Goal: Task Accomplishment & Management: Use online tool/utility

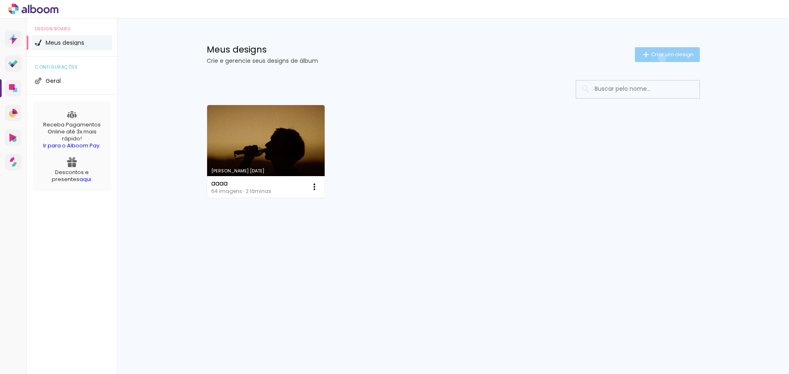
click at [660, 57] on span "Criar um design" at bounding box center [672, 54] width 43 height 5
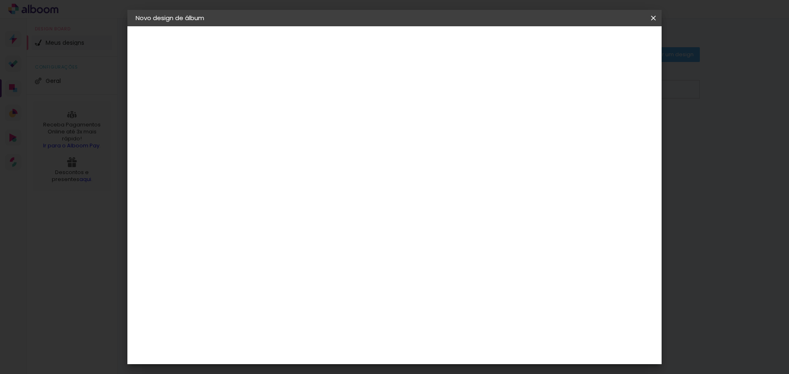
click at [270, 104] on input at bounding box center [270, 110] width 0 height 13
type input "aaa"
type paper-input "aaa"
click at [0, 0] on slot "Avançar" at bounding box center [0, 0] width 0 height 0
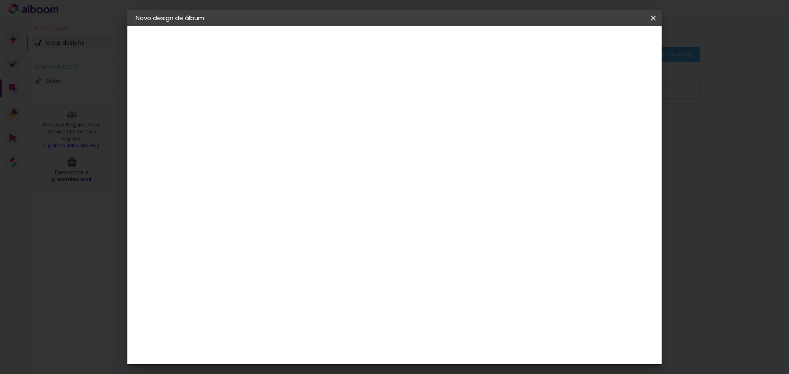
click at [314, 266] on paper-item "Go image" at bounding box center [290, 276] width 89 height 21
click at [0, 0] on slot "Avançar" at bounding box center [0, 0] width 0 height 0
click at [302, 137] on input "text" at bounding box center [286, 143] width 32 height 13
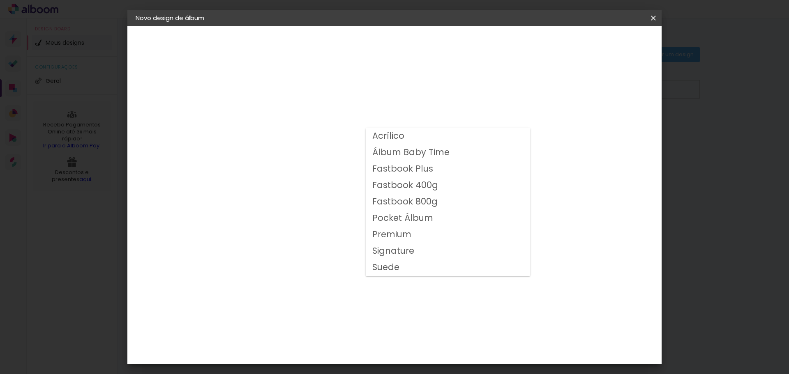
click at [347, 96] on div "Opções disponíveis Acrílico Álbum Baby Time Fastbook Plus Fastbook 400g Fastboo…" at bounding box center [290, 61] width 113 height 70
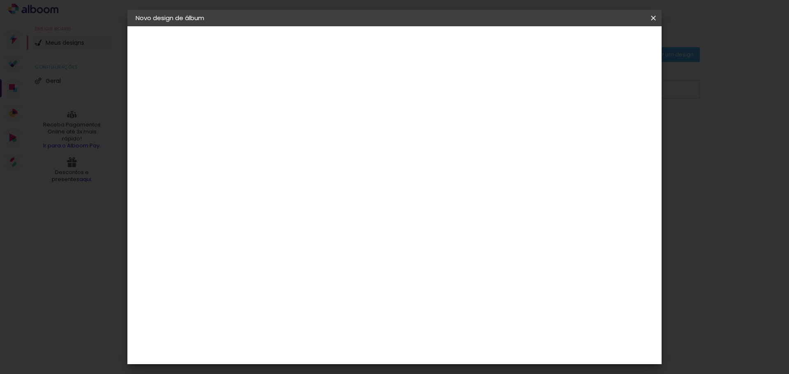
click at [651, 15] on iron-icon at bounding box center [653, 18] width 10 height 8
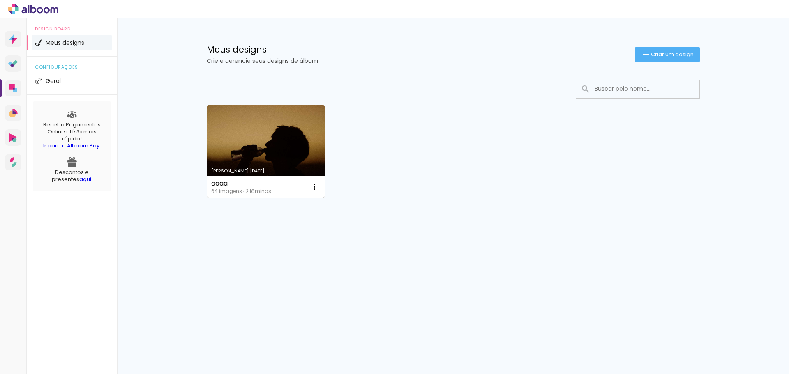
click at [254, 127] on link "Criado em 18/09/25" at bounding box center [266, 151] width 118 height 93
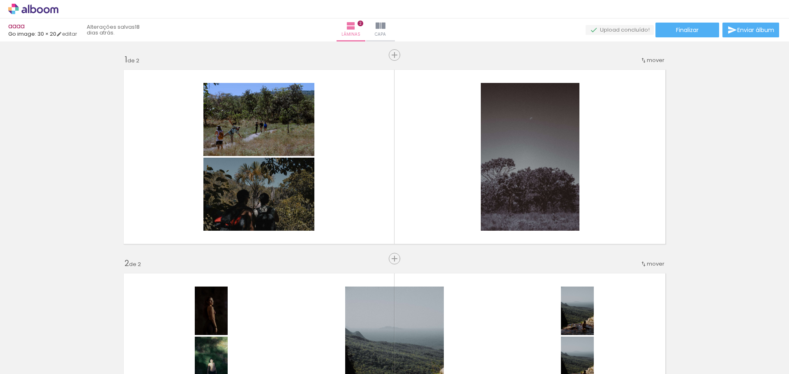
scroll to position [205, 0]
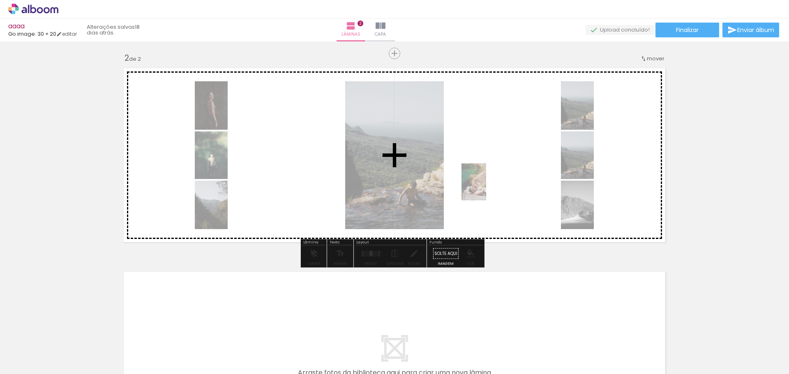
drag, startPoint x: 545, startPoint y: 336, endPoint x: 486, endPoint y: 188, distance: 159.0
click at [486, 188] on quentale-workspace at bounding box center [394, 187] width 789 height 374
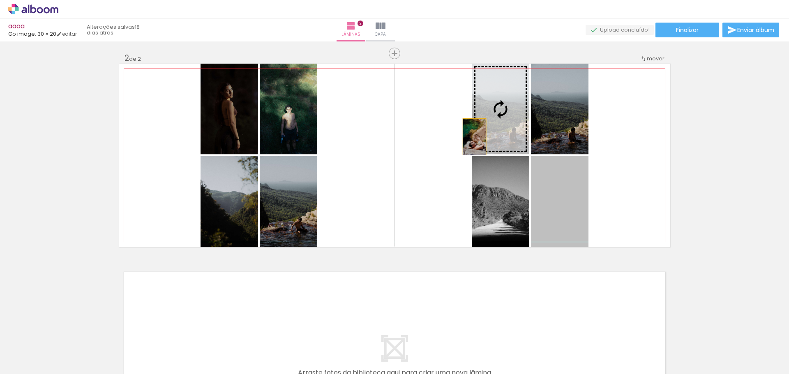
drag, startPoint x: 568, startPoint y: 208, endPoint x: 467, endPoint y: 136, distance: 124.2
click at [0, 0] on slot at bounding box center [0, 0] width 0 height 0
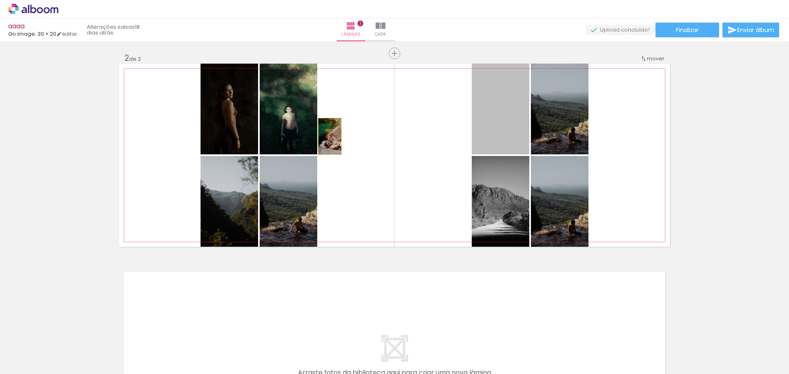
drag, startPoint x: 502, startPoint y: 120, endPoint x: 305, endPoint y: 129, distance: 197.0
click at [0, 0] on slot at bounding box center [0, 0] width 0 height 0
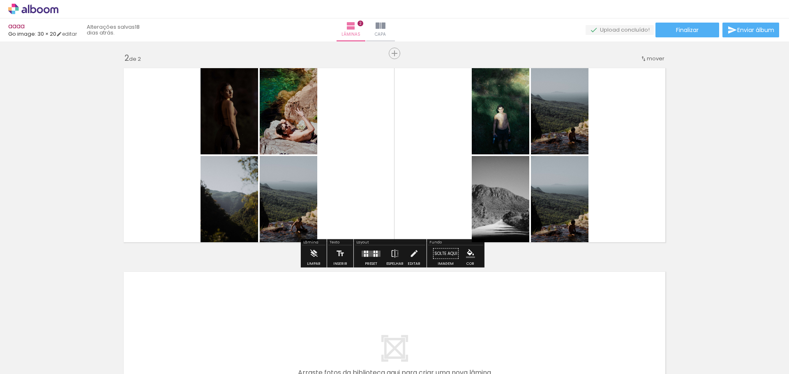
click at [367, 255] on quentale-layouter at bounding box center [370, 254] width 19 height 6
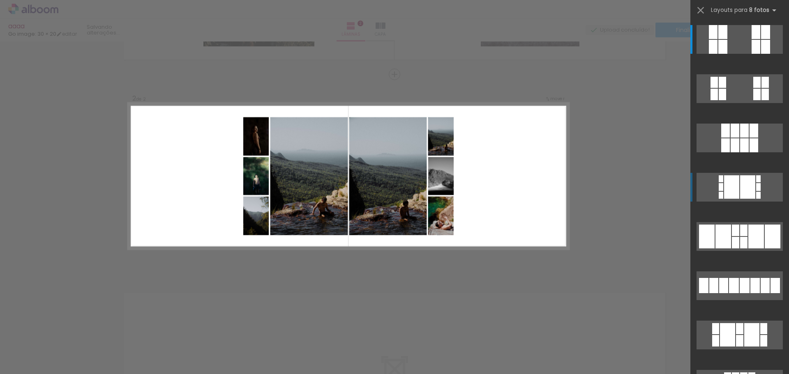
scroll to position [179, 0]
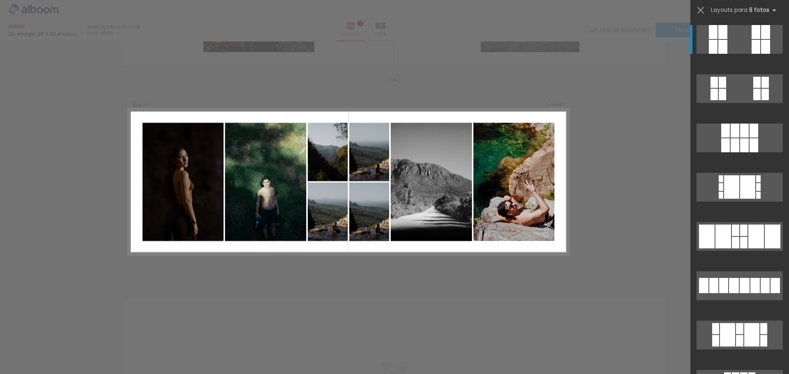
click at [745, 251] on div at bounding box center [739, 240] width 99 height 49
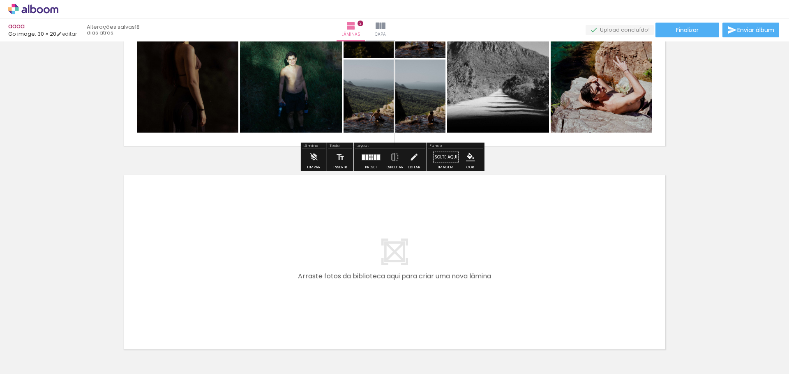
scroll to position [362, 0]
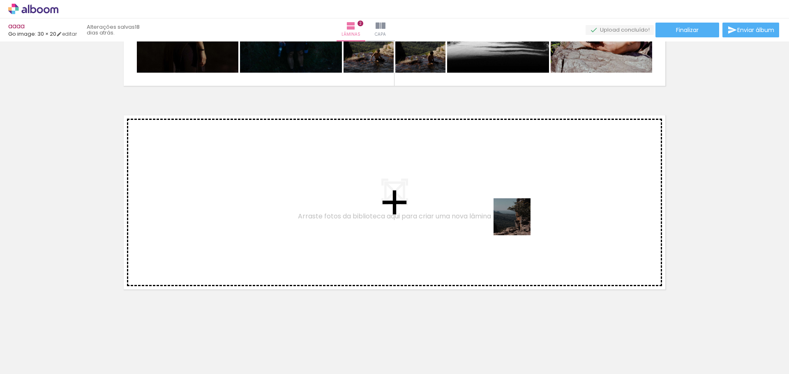
drag, startPoint x: 696, startPoint y: 329, endPoint x: 613, endPoint y: 304, distance: 86.6
click at [505, 219] on quentale-workspace at bounding box center [394, 187] width 789 height 374
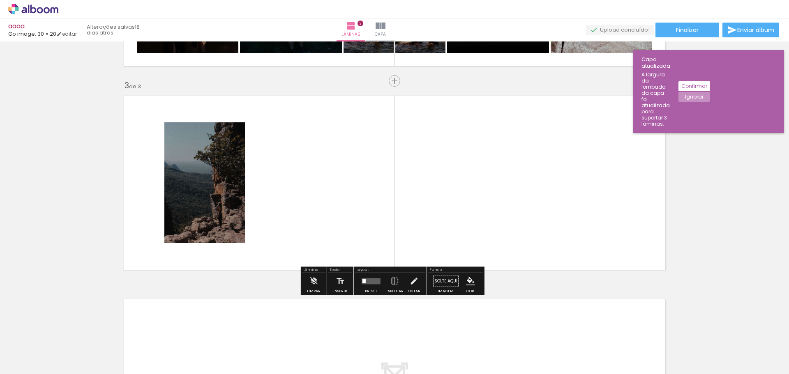
scroll to position [382, 0]
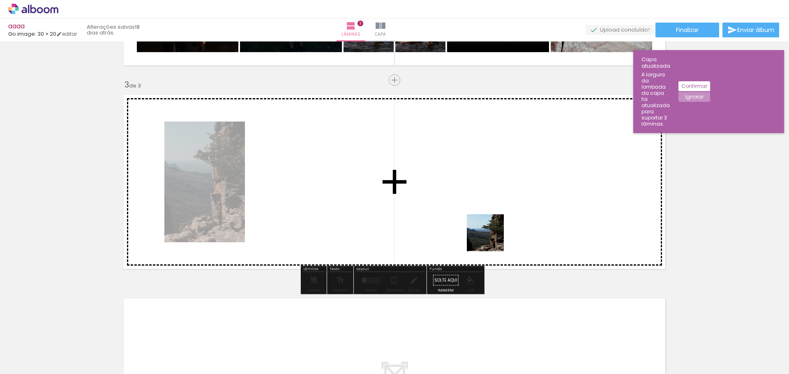
drag, startPoint x: 669, startPoint y: 346, endPoint x: 523, endPoint y: 281, distance: 159.8
click at [485, 237] on quentale-workspace at bounding box center [394, 187] width 789 height 374
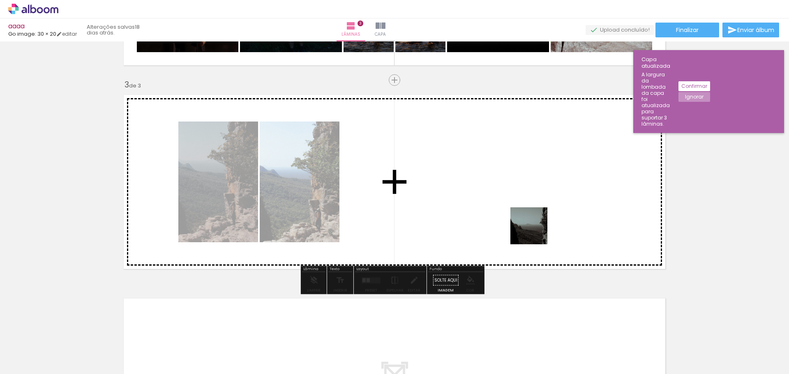
drag, startPoint x: 541, startPoint y: 237, endPoint x: 603, endPoint y: 314, distance: 99.1
click at [526, 227] on quentale-workspace at bounding box center [394, 187] width 789 height 374
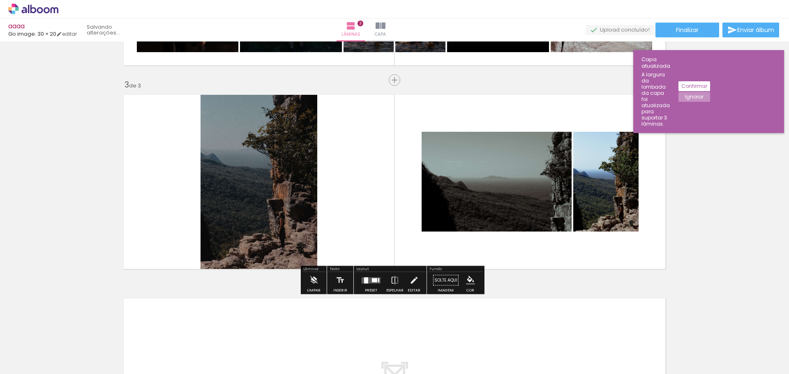
click at [603, 265] on quentale-workspace at bounding box center [394, 187] width 789 height 374
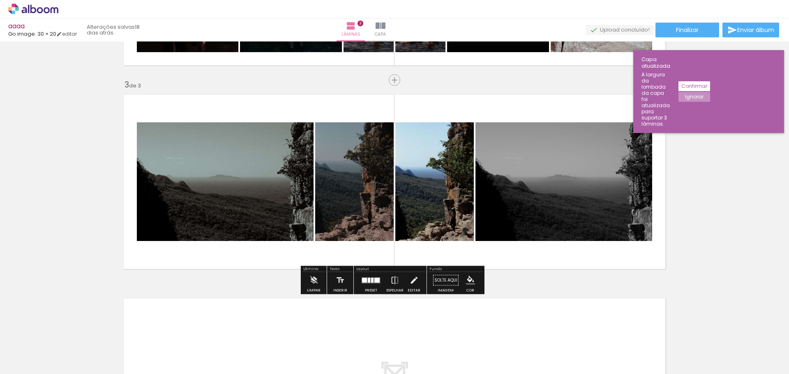
click at [370, 286] on div at bounding box center [371, 280] width 22 height 16
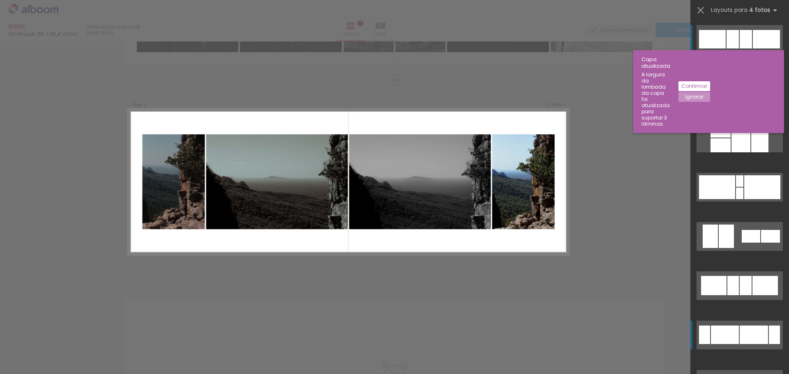
click at [739, 340] on div at bounding box center [753, 335] width 28 height 18
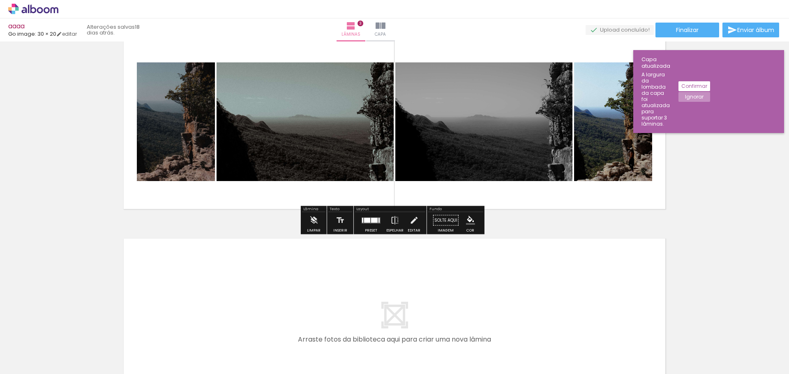
scroll to position [401, 0]
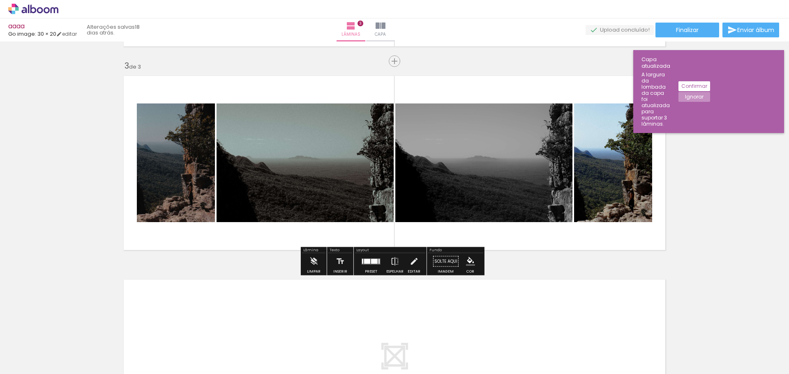
drag, startPoint x: 212, startPoint y: 166, endPoint x: 301, endPoint y: 182, distance: 90.2
click at [0, 0] on slot at bounding box center [0, 0] width 0 height 0
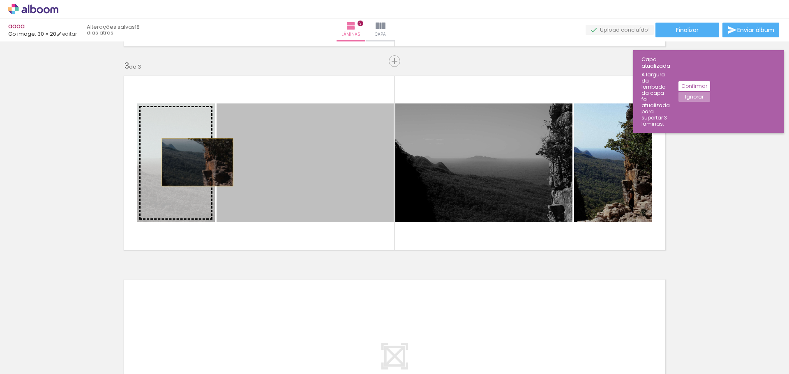
drag, startPoint x: 197, startPoint y: 163, endPoint x: 215, endPoint y: 186, distance: 29.0
click at [0, 0] on slot at bounding box center [0, 0] width 0 height 0
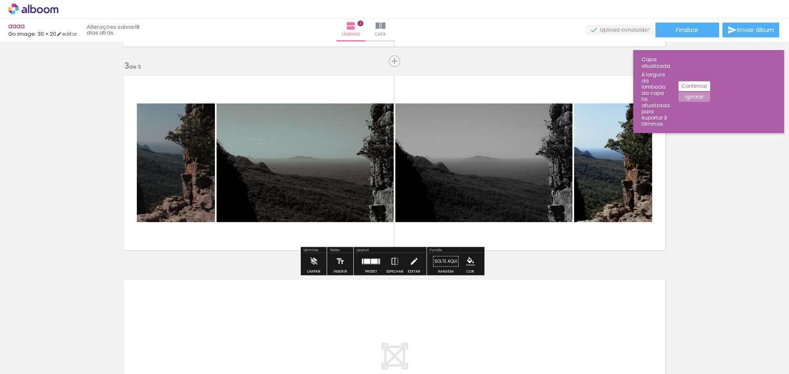
scroll to position [442, 0]
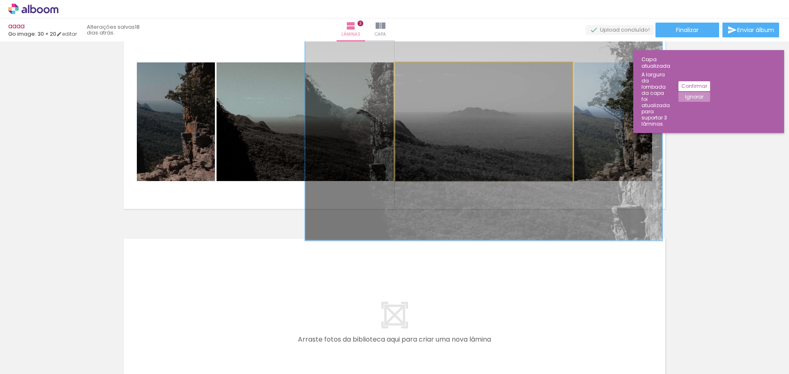
drag, startPoint x: 412, startPoint y: 73, endPoint x: 442, endPoint y: 76, distance: 29.3
click at [442, 76] on div at bounding box center [443, 70] width 13 height 13
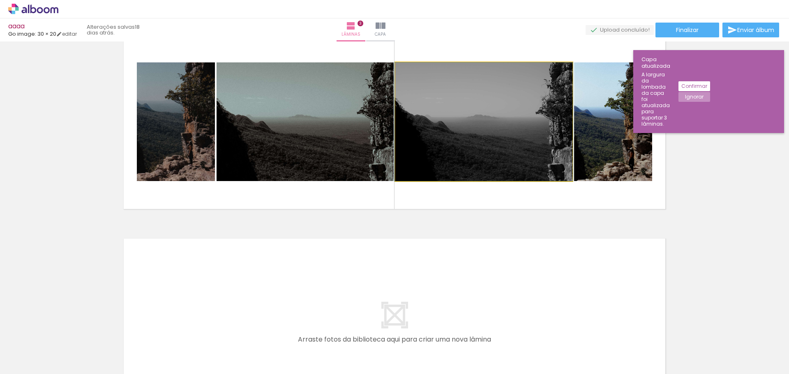
drag, startPoint x: 441, startPoint y: 72, endPoint x: 401, endPoint y: 71, distance: 39.4
type paper-slider "100"
click at [401, 71] on div at bounding box center [426, 71] width 57 height 12
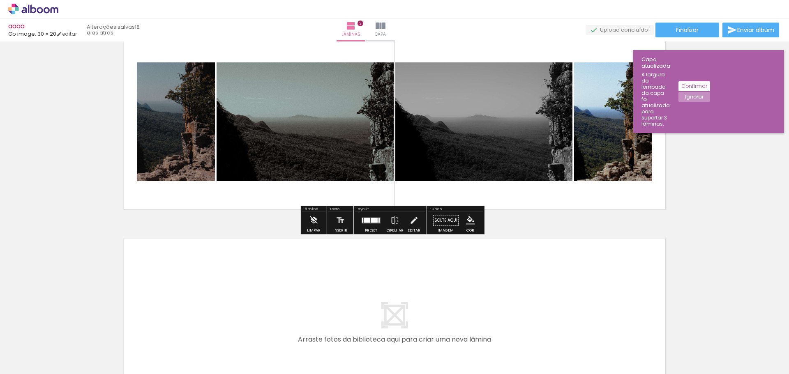
click at [535, 227] on div "Inserir lâmina 1 de 3 Inserir lâmina 2 de 3 Inserir lâmina 3 de 3" at bounding box center [394, 9] width 789 height 815
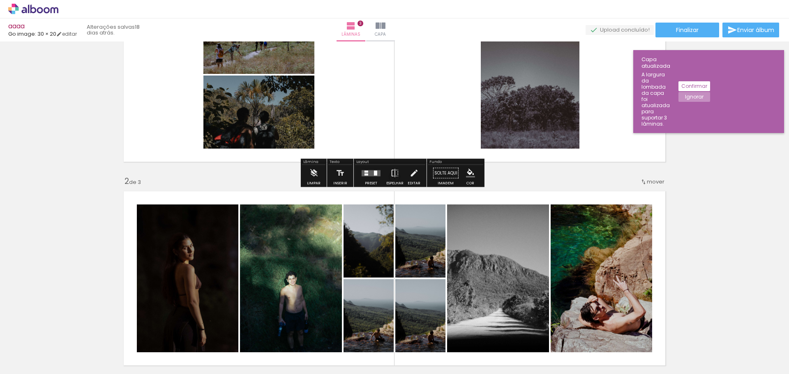
scroll to position [0, 0]
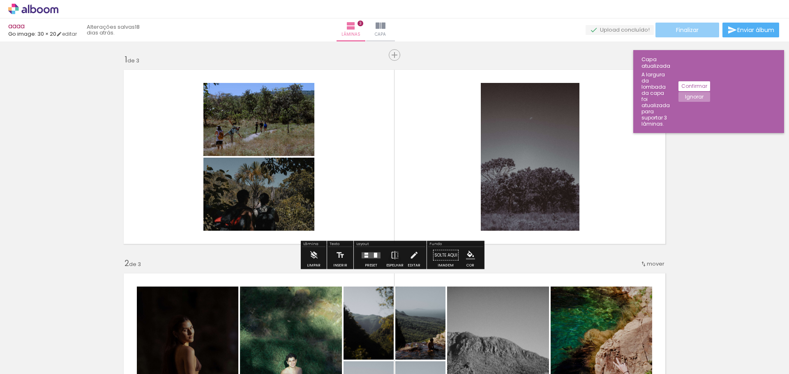
click at [691, 32] on span "Finalizar" at bounding box center [687, 30] width 23 height 6
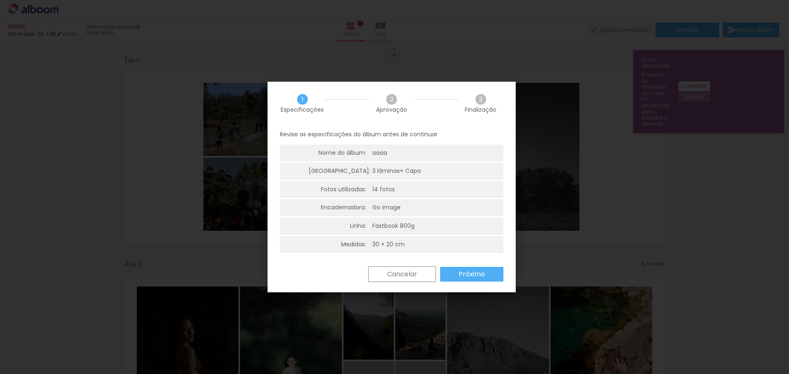
drag, startPoint x: 369, startPoint y: 225, endPoint x: 417, endPoint y: 225, distance: 47.7
click at [417, 225] on li "Linha: Fastbook 800g" at bounding box center [391, 226] width 223 height 17
drag, startPoint x: 418, startPoint y: 222, endPoint x: 413, endPoint y: 225, distance: 6.2
click at [418, 223] on li "Linha: Fastbook 800g" at bounding box center [391, 226] width 223 height 17
click at [413, 225] on div "Fastbook 800g" at bounding box center [393, 226] width 42 height 8
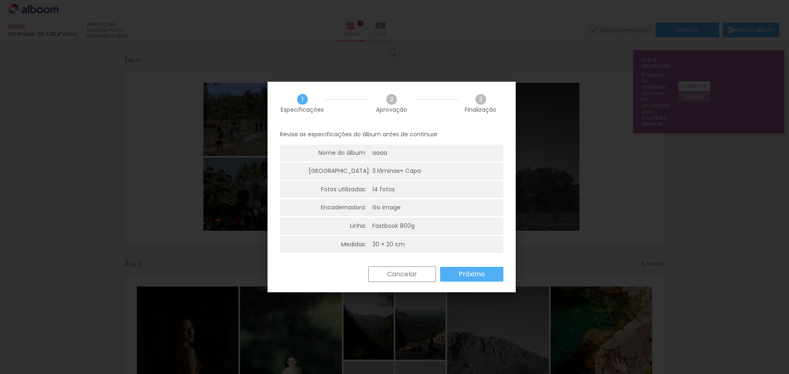
drag, startPoint x: 368, startPoint y: 186, endPoint x: 403, endPoint y: 192, distance: 35.0
click at [408, 190] on li "Fotos utilizadas: 14 fotos" at bounding box center [391, 189] width 223 height 17
click at [0, 0] on slot "Próximo" at bounding box center [0, 0] width 0 height 0
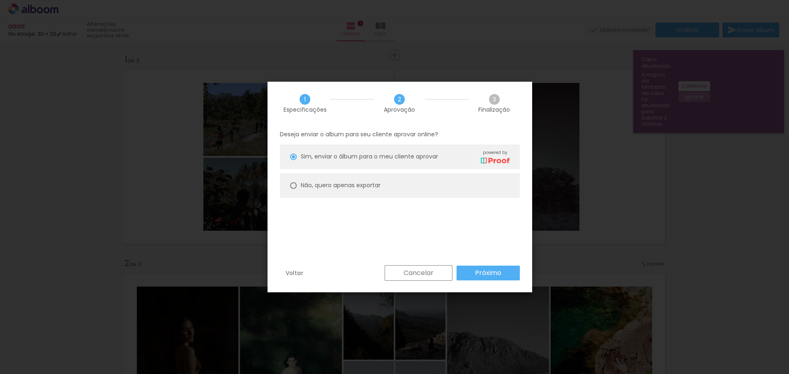
click at [0, 0] on slot "Não, quero apenas exportar" at bounding box center [0, 0] width 0 height 0
type paper-radio-button "on"
click at [0, 0] on slot "Próximo" at bounding box center [0, 0] width 0 height 0
type input "Alta, 300 DPI"
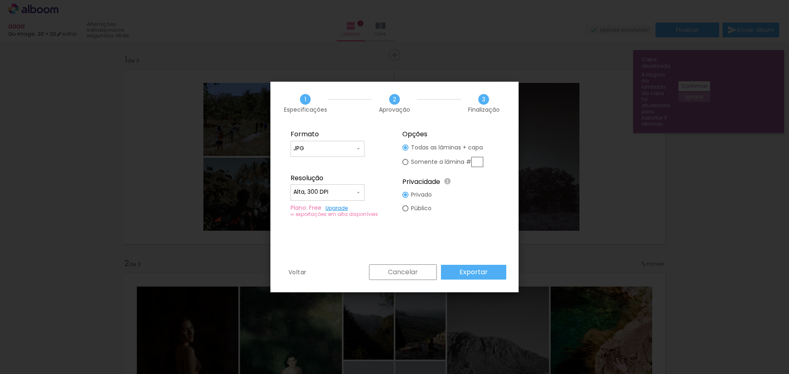
click at [344, 150] on input "JPG" at bounding box center [324, 149] width 62 height 8
click at [380, 152] on fieldset "Formato JPG PDF Resolução Alta, 300 DPI Baixa Plano: Free Upgrade ∞ exportações…" at bounding box center [338, 174] width 110 height 98
click at [338, 145] on input "JPG" at bounding box center [324, 149] width 62 height 8
click at [326, 165] on paper-item "PDF" at bounding box center [327, 164] width 74 height 16
type input "PDF"
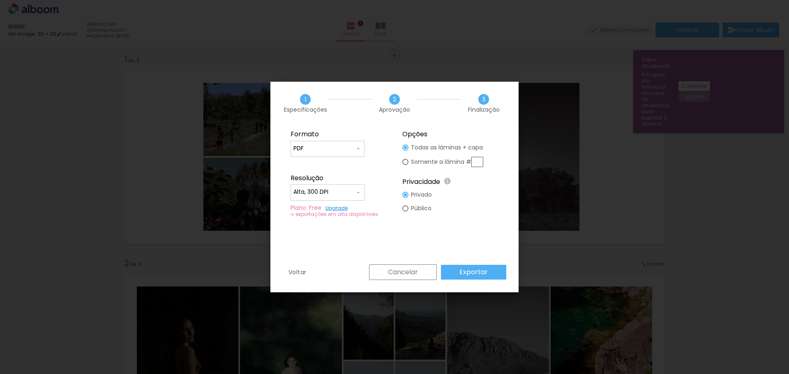
click at [356, 193] on iron-icon at bounding box center [358, 192] width 7 height 7
click at [390, 170] on fieldset "Formato JPG PDF Resolução Alta, 300 DPI Baixa Plano: Free Upgrade ∞ exportações…" at bounding box center [338, 174] width 110 height 98
click at [0, 0] on slot "Exportar" at bounding box center [0, 0] width 0 height 0
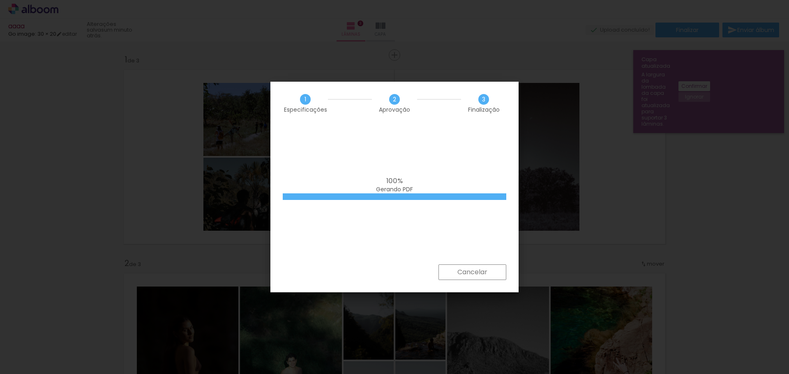
drag, startPoint x: 387, startPoint y: 179, endPoint x: 417, endPoint y: 186, distance: 30.7
click at [417, 186] on div "100% Gerando PDF" at bounding box center [394, 185] width 223 height 16
drag, startPoint x: 398, startPoint y: 196, endPoint x: 443, endPoint y: 196, distance: 45.6
click at [443, 196] on div at bounding box center [394, 196] width 223 height 7
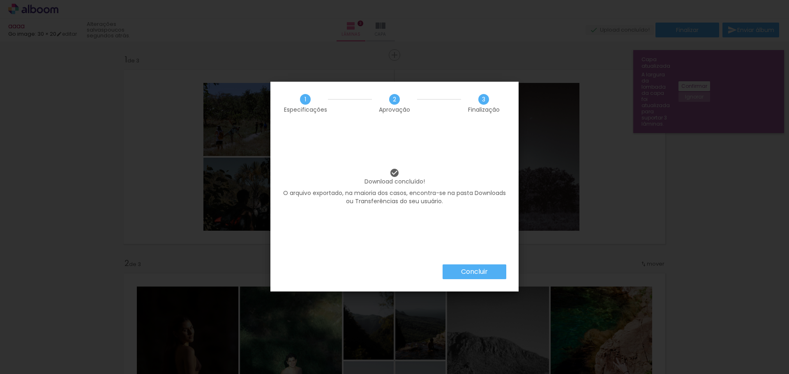
click at [484, 267] on paper-button "Concluir" at bounding box center [474, 272] width 64 height 15
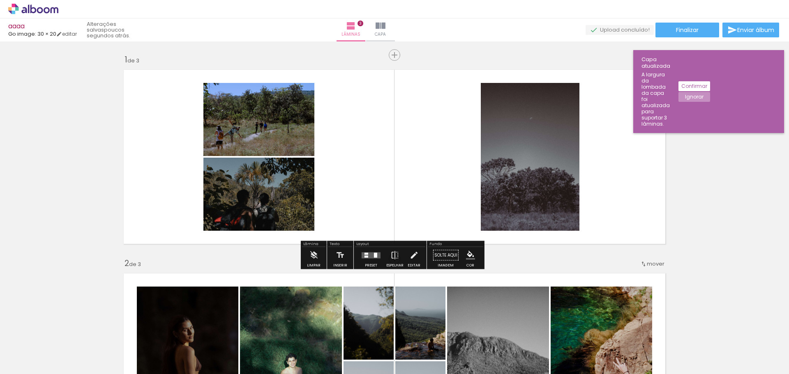
click at [710, 92] on paper-button "Ignorar" at bounding box center [694, 97] width 32 height 10
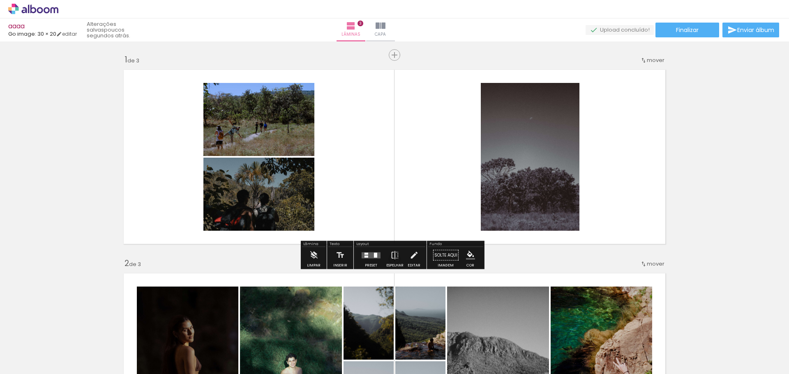
click at [39, 12] on icon at bounding box center [40, 10] width 6 height 6
